Goal: Task Accomplishment & Management: Manage account settings

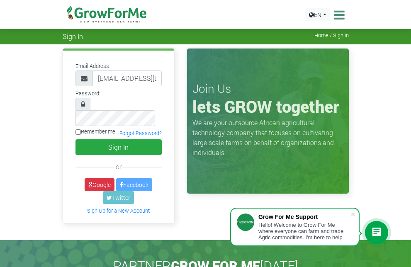
drag, startPoint x: 336, startPoint y: 67, endPoint x: 204, endPoint y: 97, distance: 135.2
click at [336, 67] on div "Join Us lets GROW together We are your outsource African agricultural technolog…" at bounding box center [268, 121] width 162 height 145
click at [75, 139] on button "Sign In" at bounding box center [118, 147] width 86 height 16
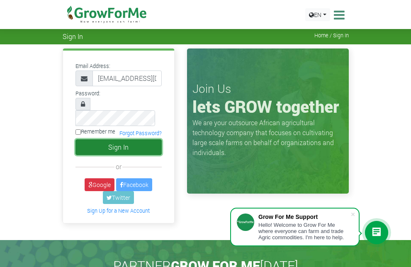
click at [75, 139] on button "Sign In" at bounding box center [118, 147] width 86 height 16
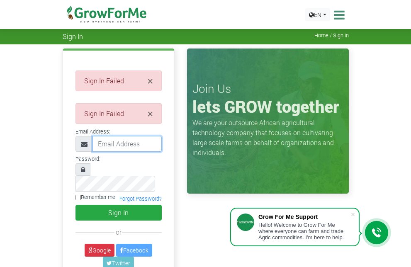
click at [92, 145] on input "email" at bounding box center [126, 144] width 69 height 16
click at [213, 148] on div "Join Us lets GROW together We are your outsource African agricultural technolog…" at bounding box center [268, 121] width 162 height 145
click at [92, 145] on input "email" at bounding box center [126, 144] width 69 height 16
type input "[EMAIL_ADDRESS][DOMAIN_NAME]"
click at [133, 38] on div "Sign In Home / Sign In" at bounding box center [205, 35] width 298 height 9
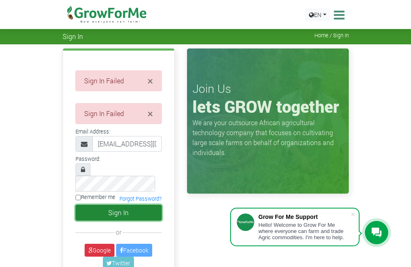
click at [75, 205] on button "Sign In" at bounding box center [118, 213] width 86 height 16
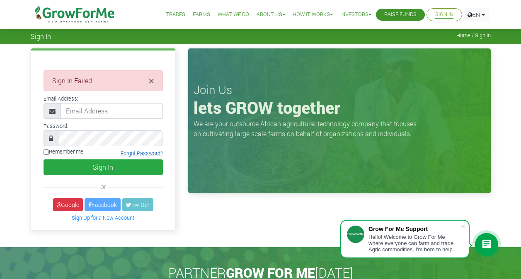
click at [144, 154] on link "Forgot Password?" at bounding box center [142, 153] width 42 height 7
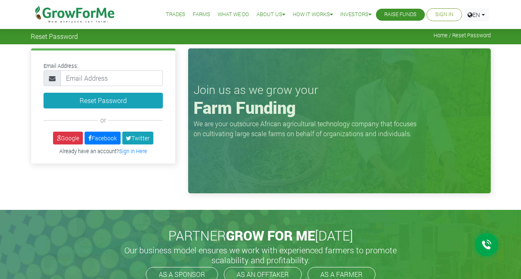
type input "[EMAIL_ADDRESS][DOMAIN_NAME]"
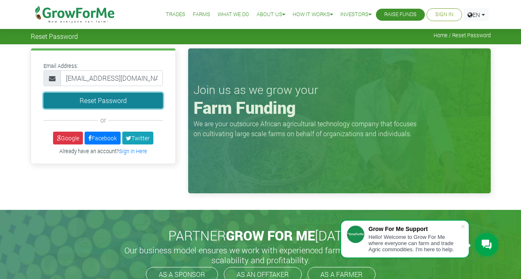
click at [91, 99] on button "Reset Password" at bounding box center [103, 101] width 119 height 16
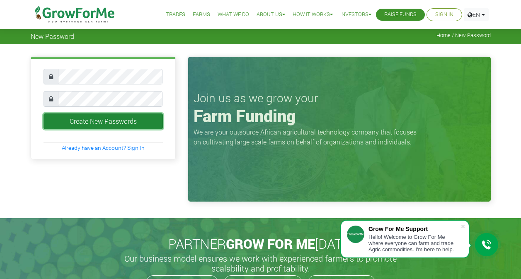
click at [102, 124] on button "Create New Passwords" at bounding box center [103, 122] width 119 height 16
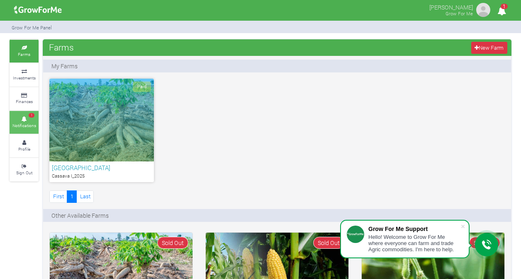
click at [25, 117] on icon at bounding box center [24, 119] width 25 height 4
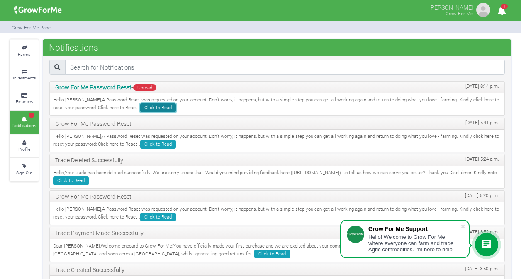
click at [140, 108] on link "Click to Read" at bounding box center [158, 108] width 36 height 9
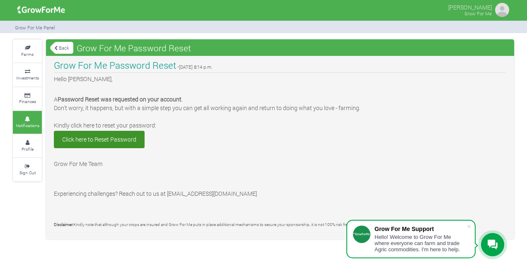
click at [28, 112] on link "Notifications" at bounding box center [27, 122] width 29 height 23
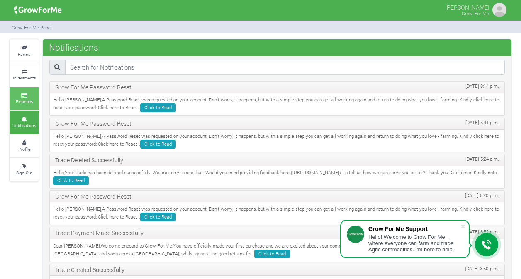
click at [24, 94] on icon at bounding box center [24, 96] width 25 height 4
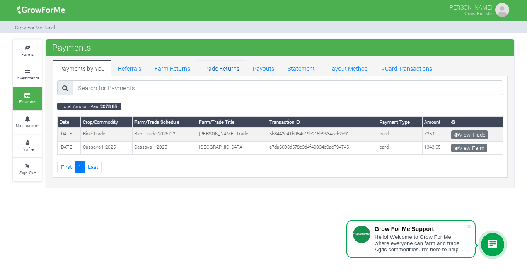
click at [229, 69] on link "Trade Returns" at bounding box center [221, 68] width 49 height 17
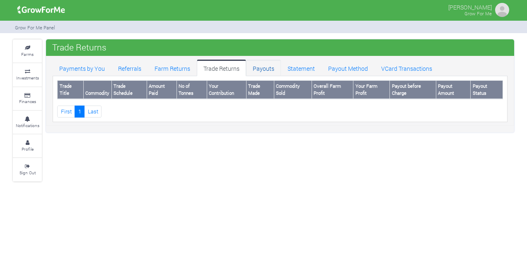
click at [269, 68] on link "Payouts" at bounding box center [263, 68] width 35 height 17
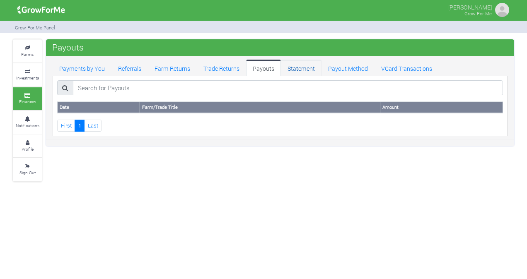
click at [301, 66] on link "Statement" at bounding box center [301, 68] width 41 height 17
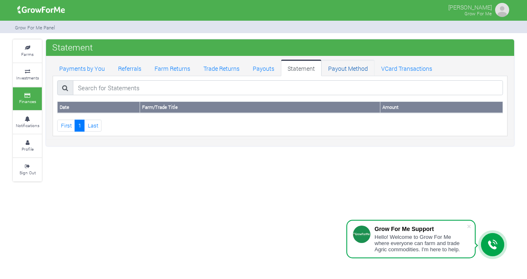
click at [349, 69] on link "Payout Method" at bounding box center [348, 68] width 53 height 17
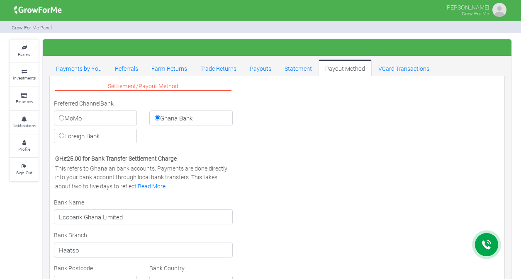
select select "GHS"
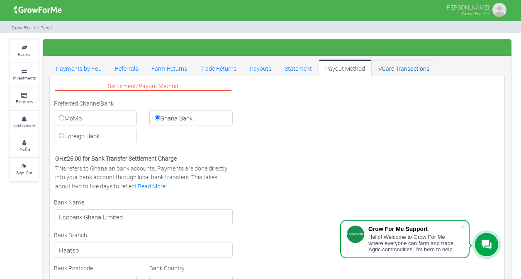
click at [380, 70] on link "VCard Transactions" at bounding box center [403, 68] width 64 height 17
